Goal: Information Seeking & Learning: Understand process/instructions

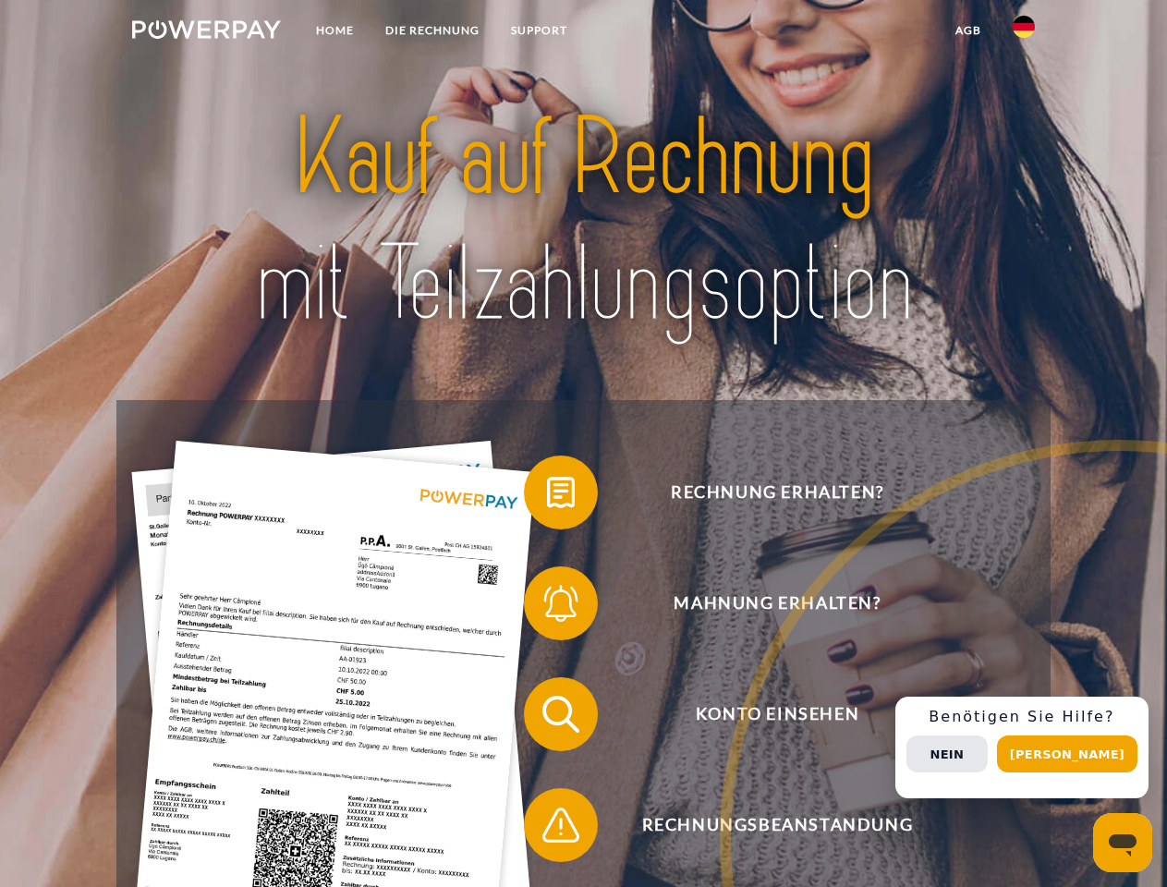
click at [206, 32] on img at bounding box center [206, 29] width 149 height 18
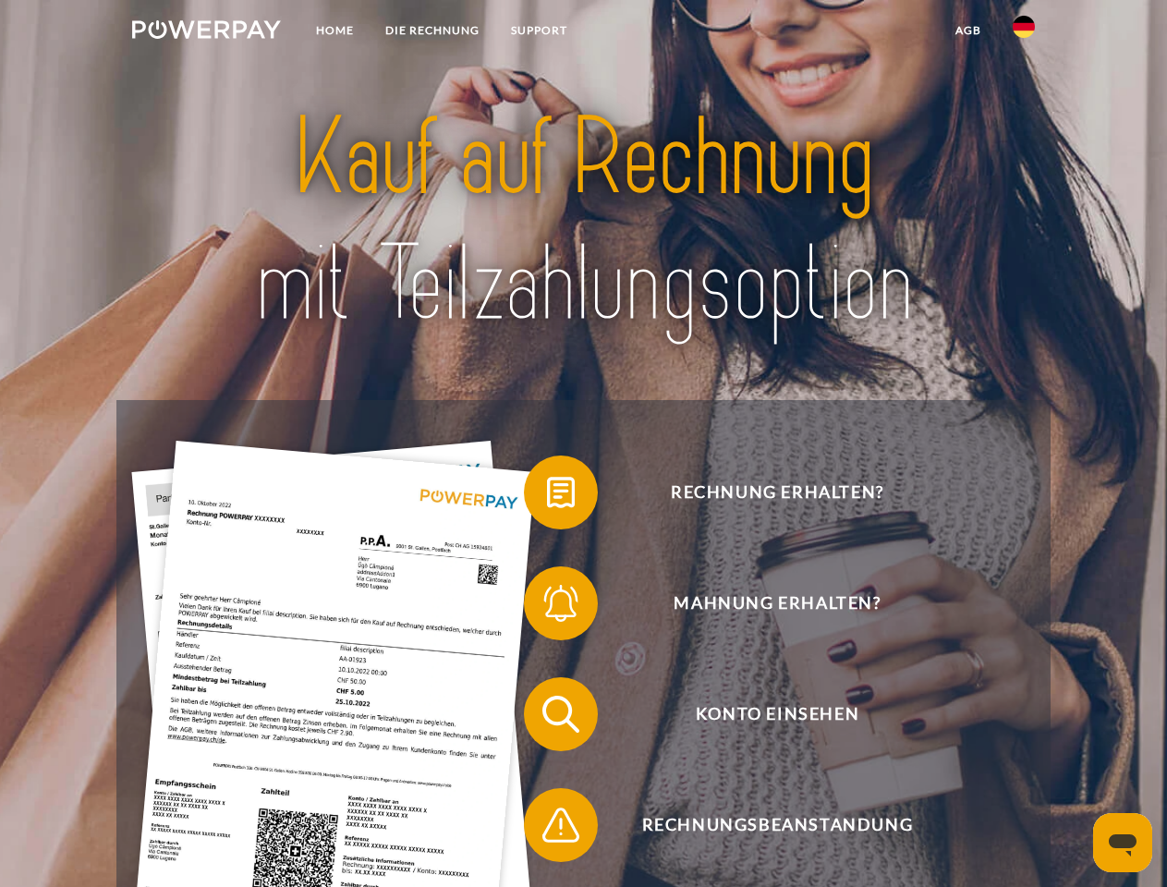
click at [1024, 32] on img at bounding box center [1024, 27] width 22 height 22
click at [968, 30] on link "agb" at bounding box center [968, 30] width 57 height 33
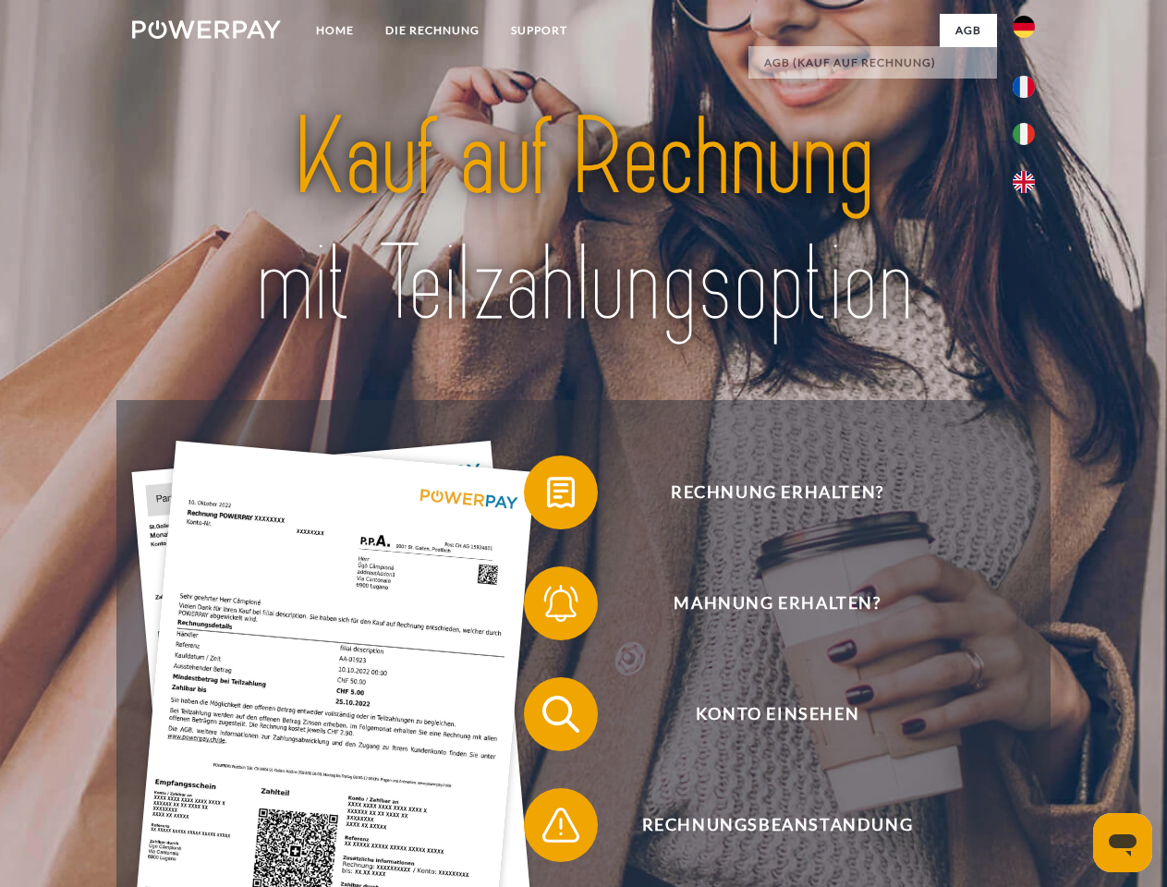
click at [547, 496] on span at bounding box center [533, 492] width 92 height 92
click at [547, 607] on span at bounding box center [533, 603] width 92 height 92
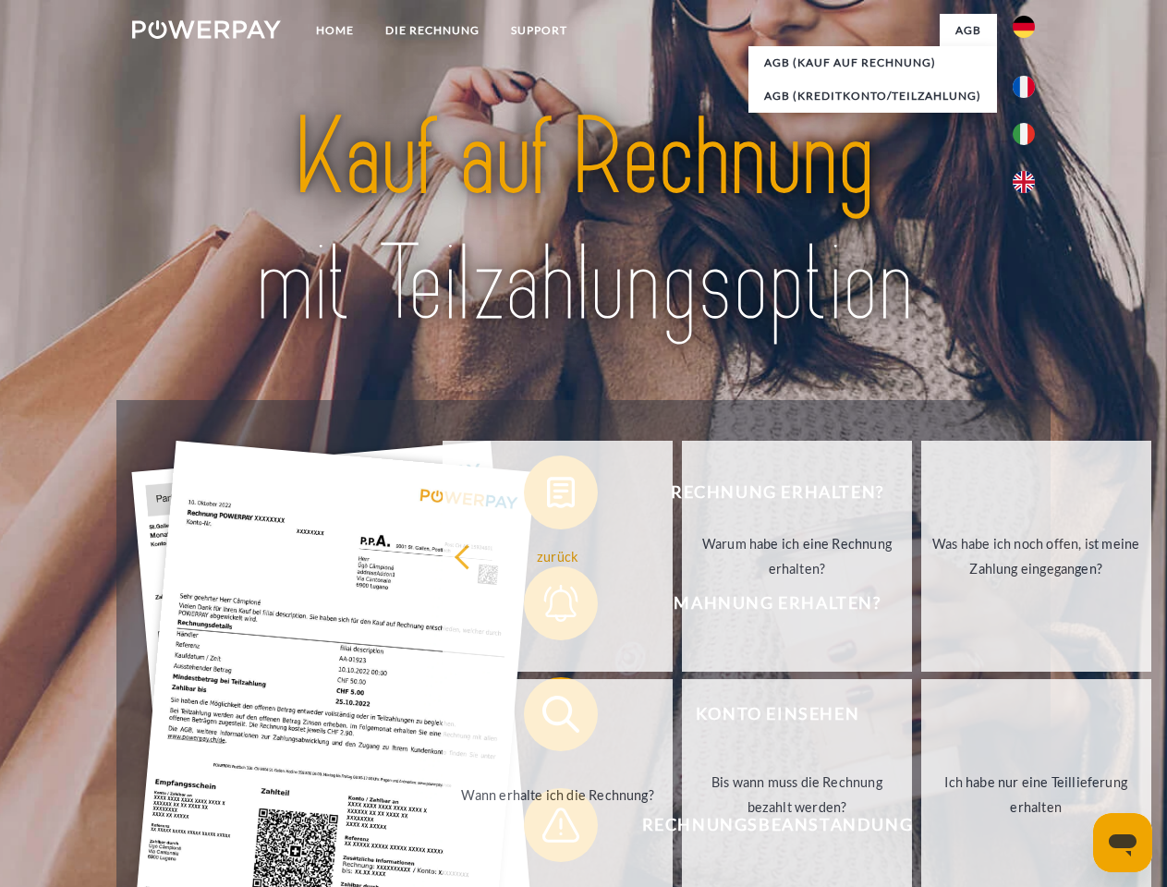
click at [682, 718] on link "Bis wann muss die Rechnung bezahlt werden?" at bounding box center [797, 794] width 230 height 231
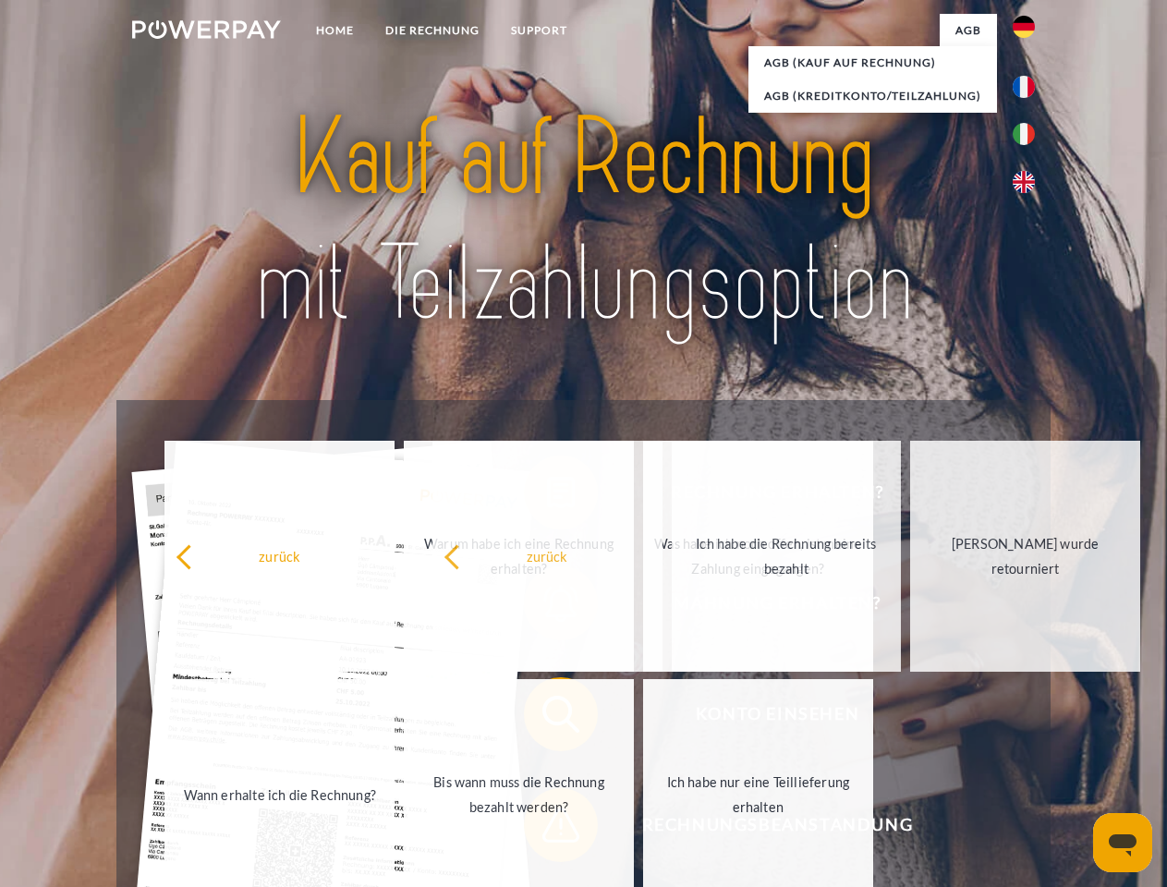
click at [547, 829] on span at bounding box center [533, 825] width 92 height 92
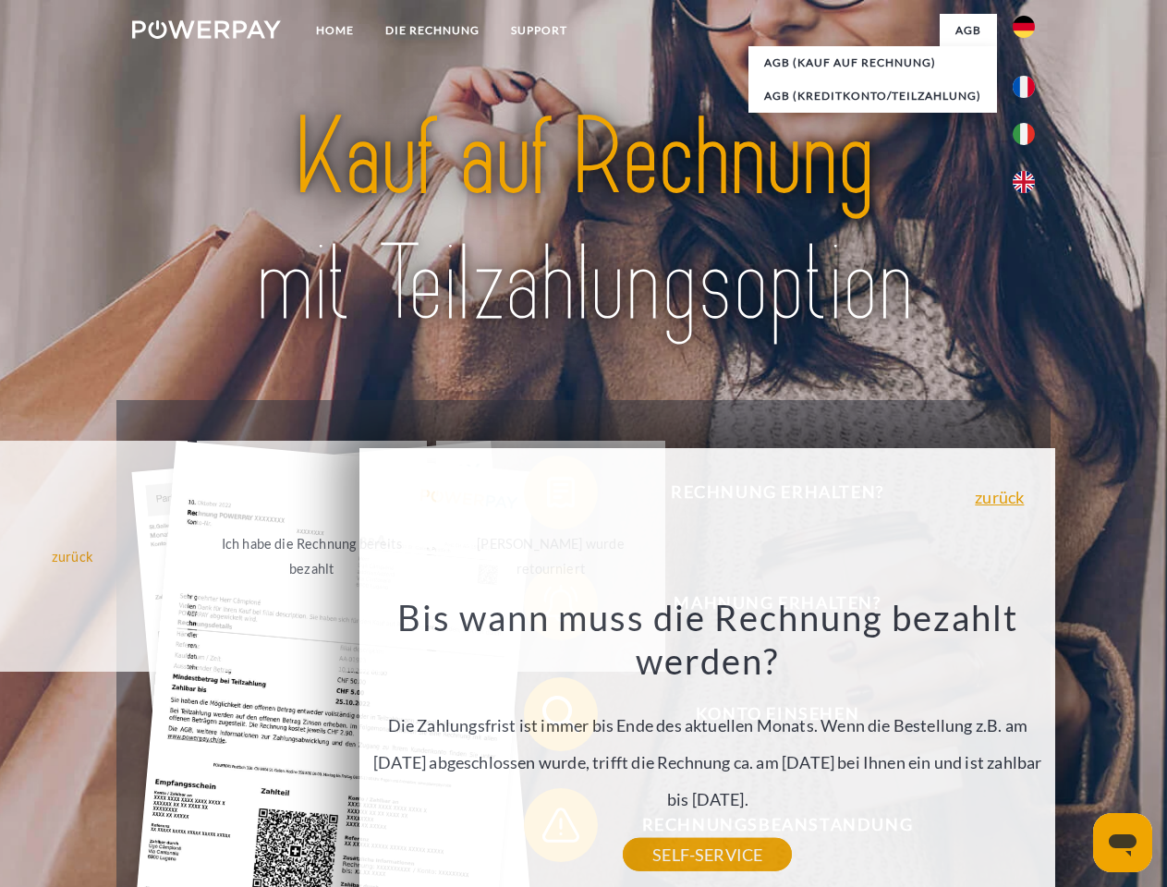
click at [1029, 748] on div "Rechnung erhalten? Mahnung erhalten? Konto einsehen" at bounding box center [582, 769] width 933 height 739
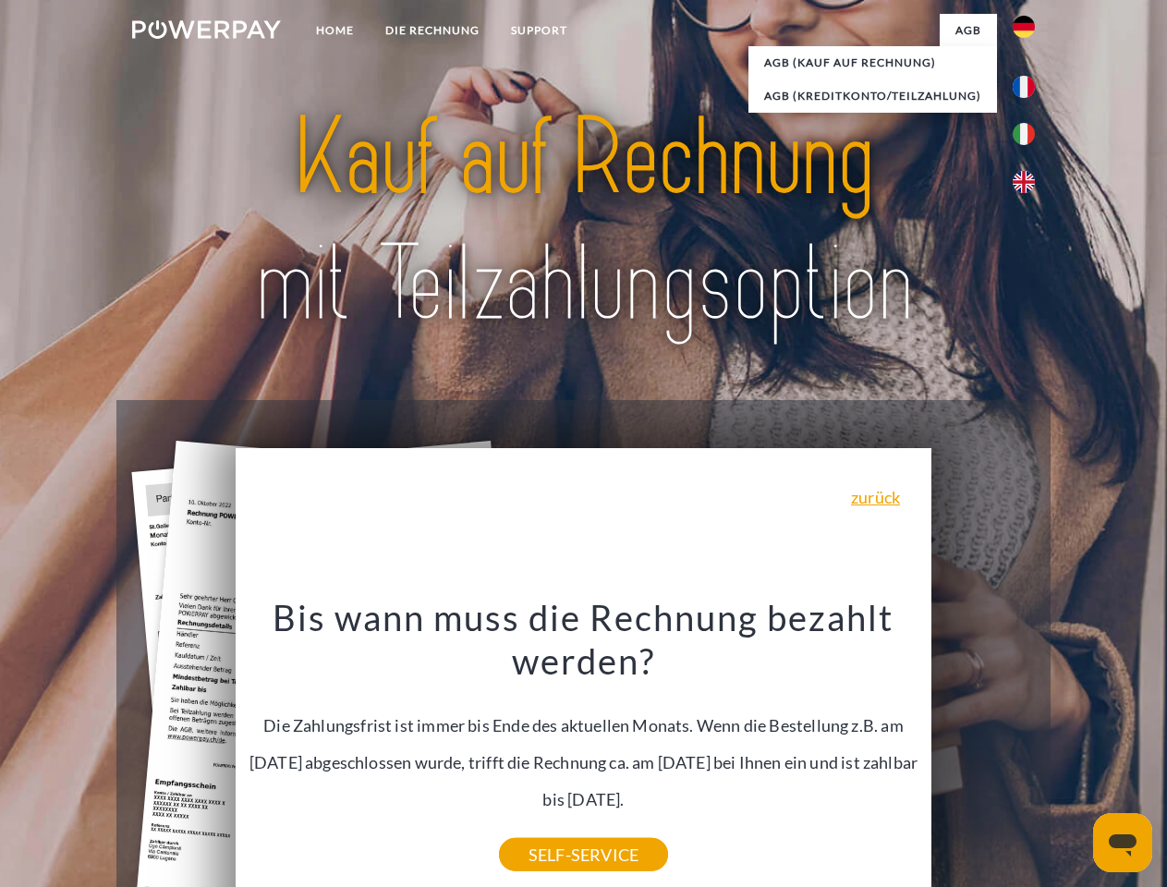
click at [983, 751] on span "Konto einsehen" at bounding box center [777, 714] width 453 height 74
click at [1074, 754] on header "Home DIE RECHNUNG SUPPORT" at bounding box center [583, 638] width 1167 height 1276
